Goal: Find specific page/section: Find specific page/section

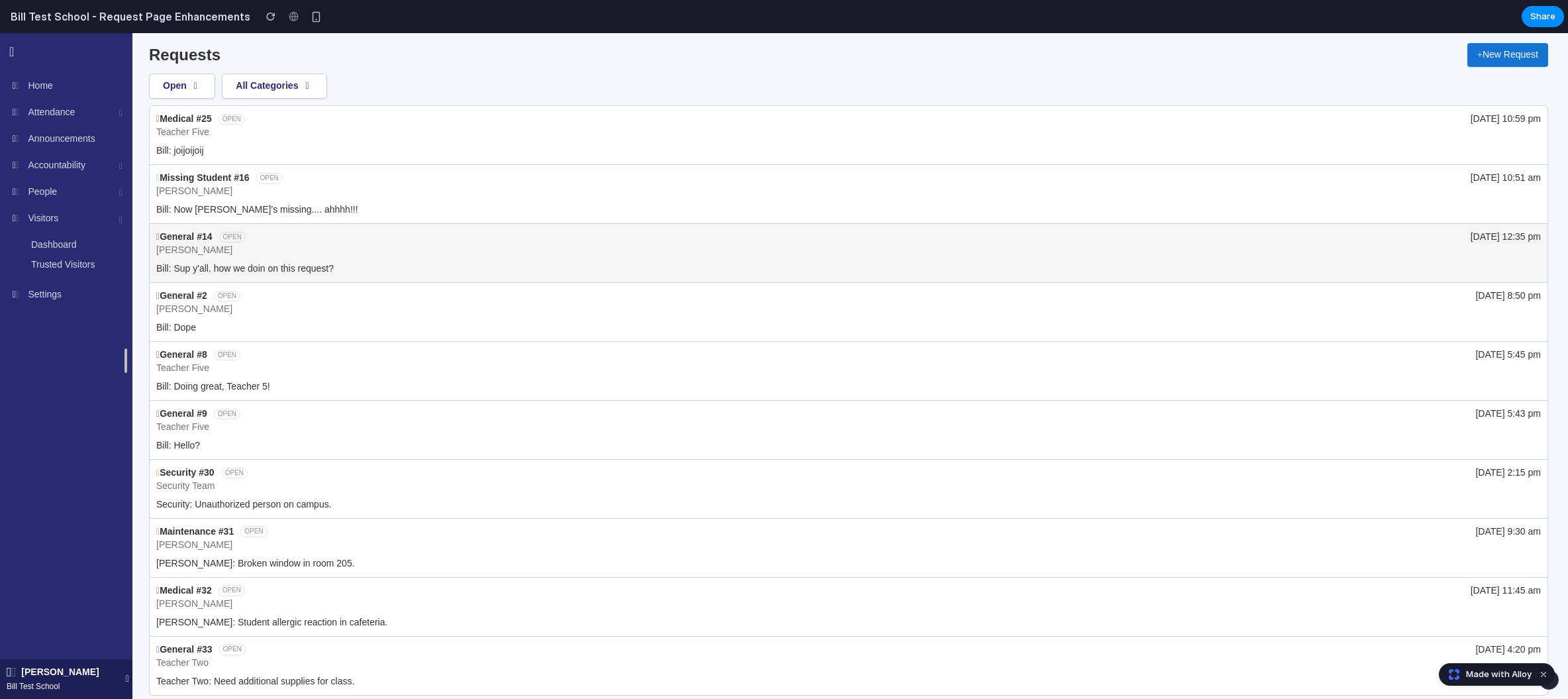
scroll to position [49, 0]
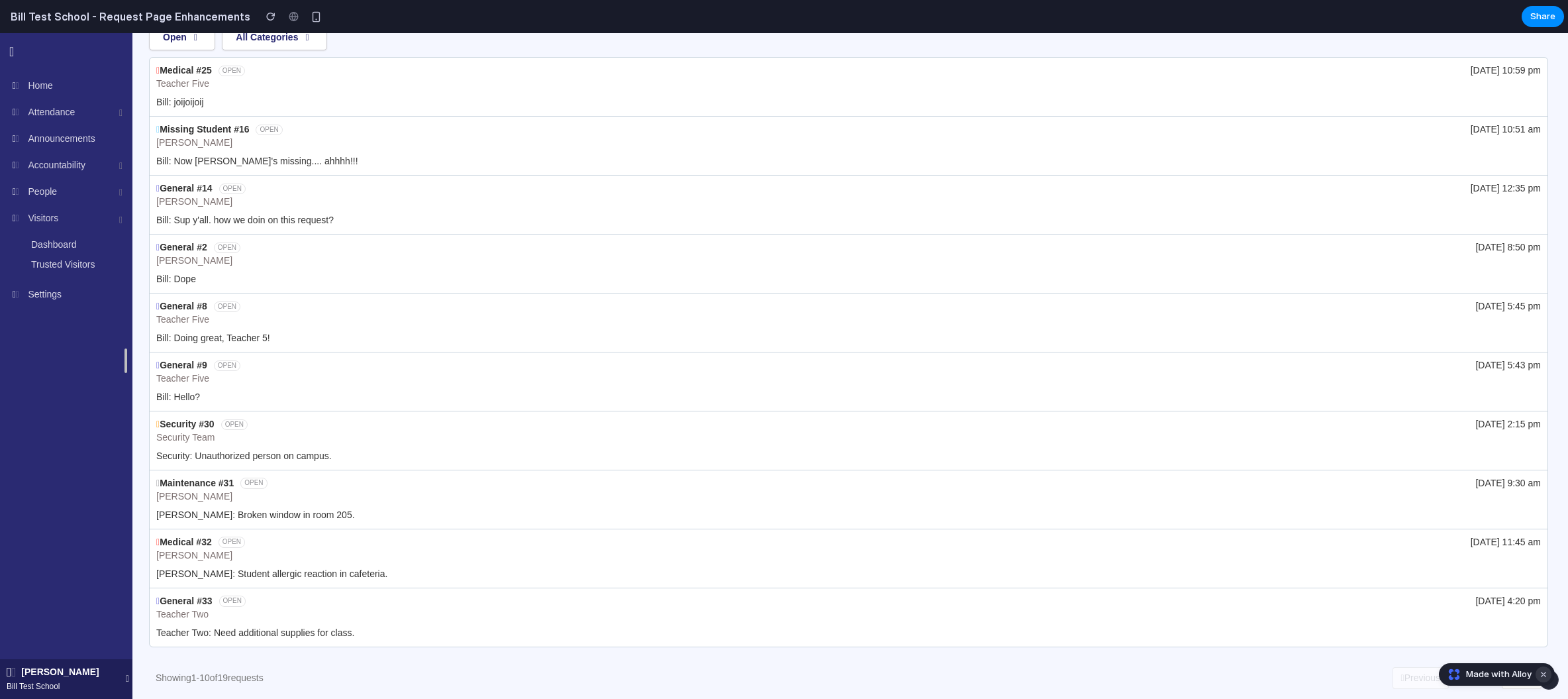
click at [1544, 674] on button "Dismiss watermark" at bounding box center [1543, 674] width 16 height 16
click at [1523, 679] on button "Next" at bounding box center [1522, 679] width 40 height 22
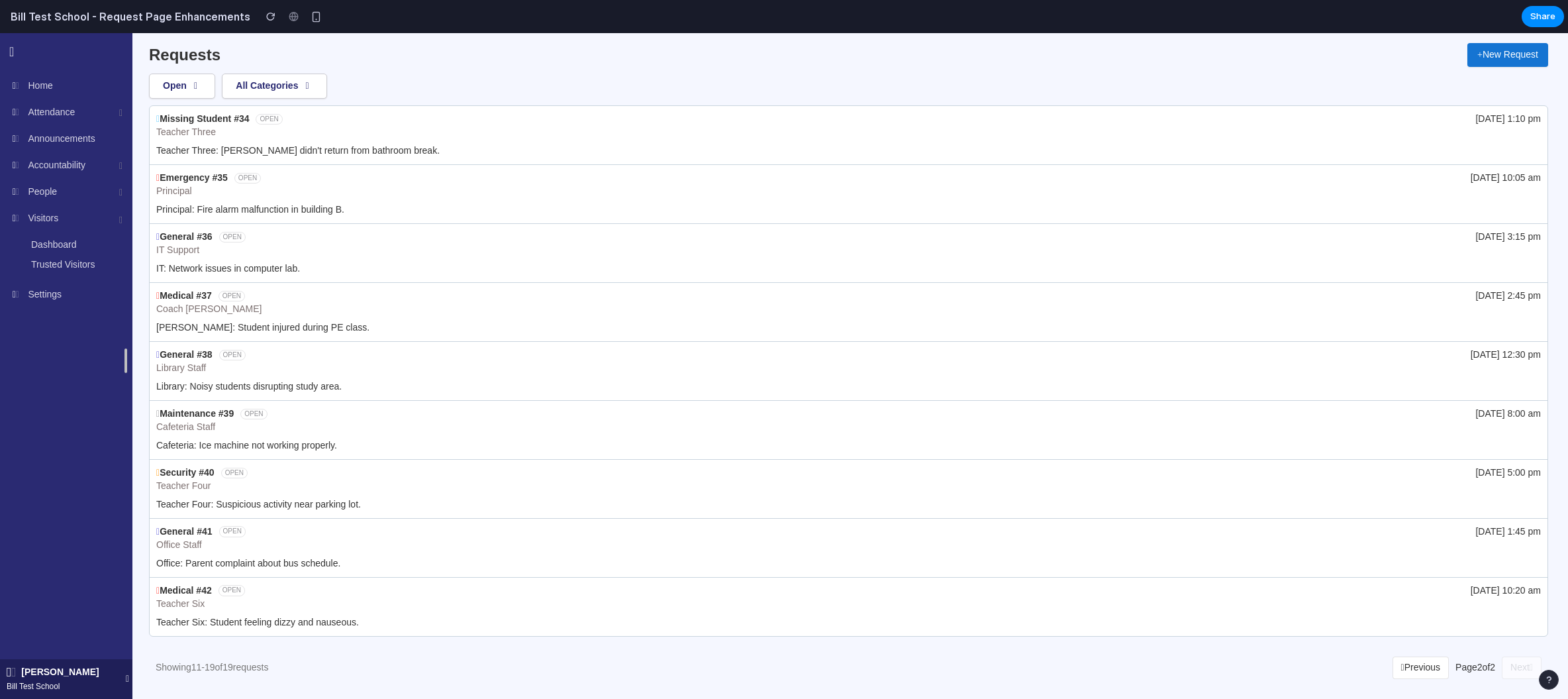
scroll to position [0, 0]
click at [1393, 668] on button "Previous" at bounding box center [1421, 668] width 57 height 22
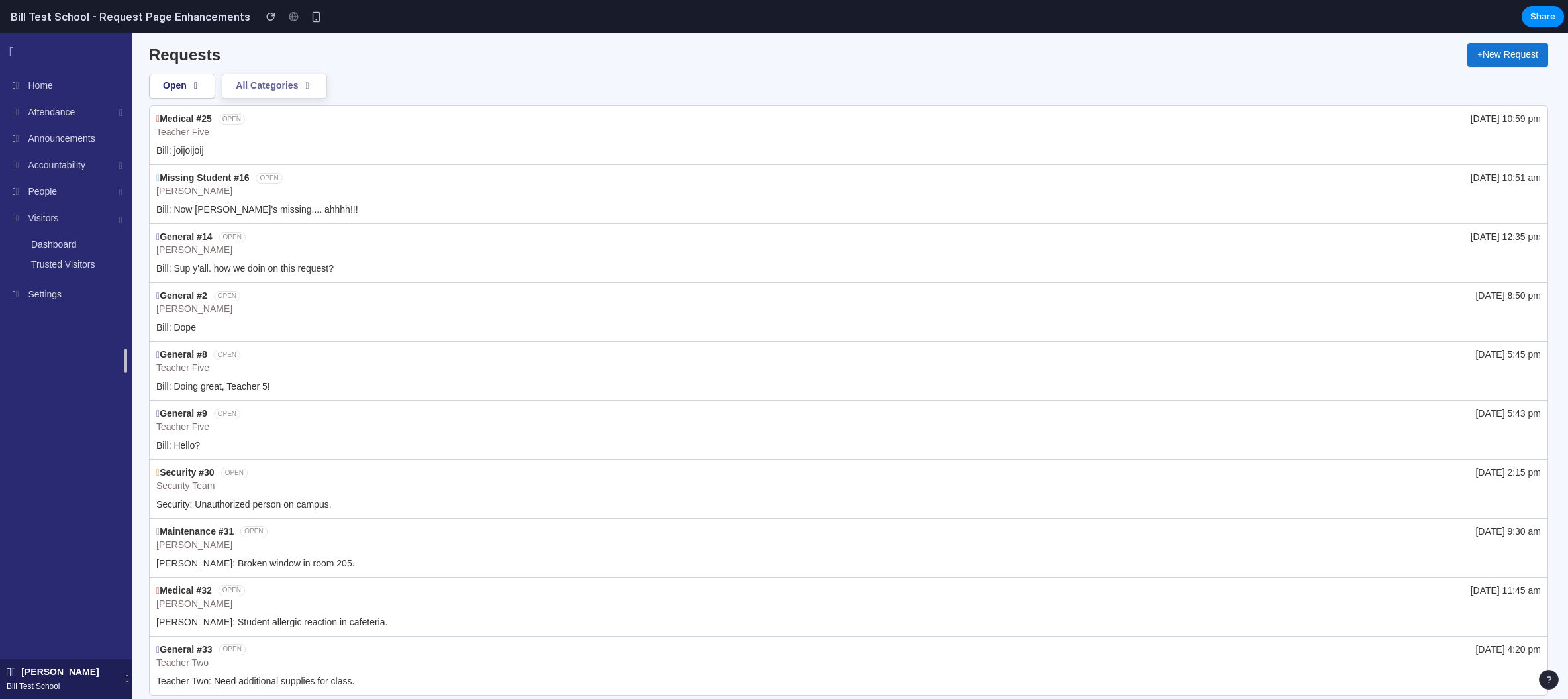
click at [309, 89] on icon at bounding box center [307, 86] width 12 height 9
click at [313, 85] on icon at bounding box center [307, 86] width 12 height 9
